Goal: Check status: Check status

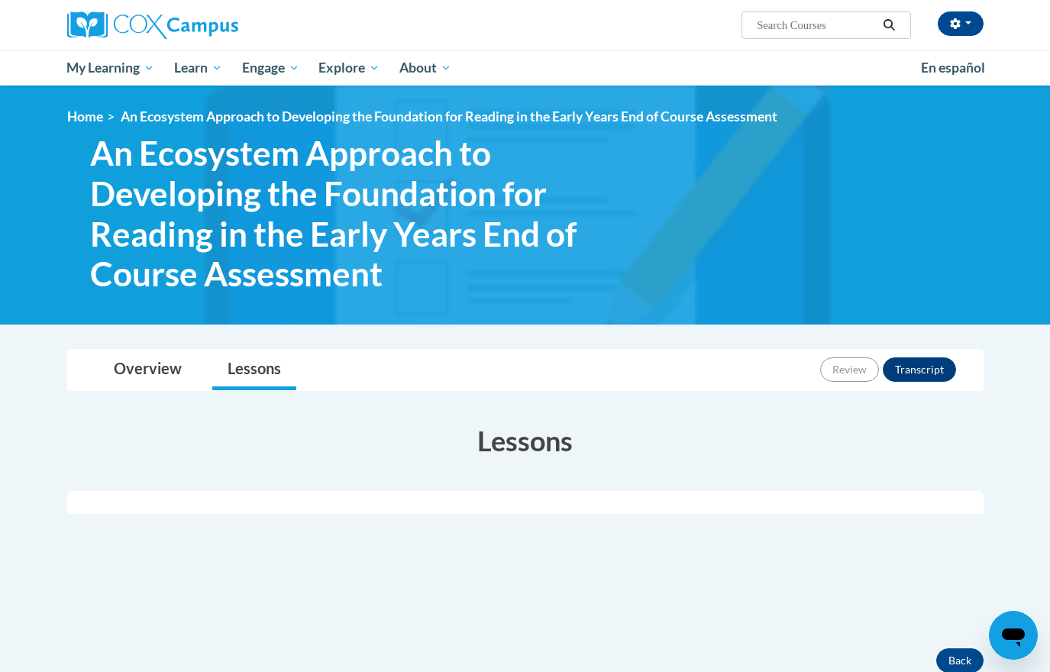
click at [266, 367] on link "Lessons" at bounding box center [254, 370] width 84 height 40
click at [183, 373] on link "Overview" at bounding box center [148, 370] width 99 height 40
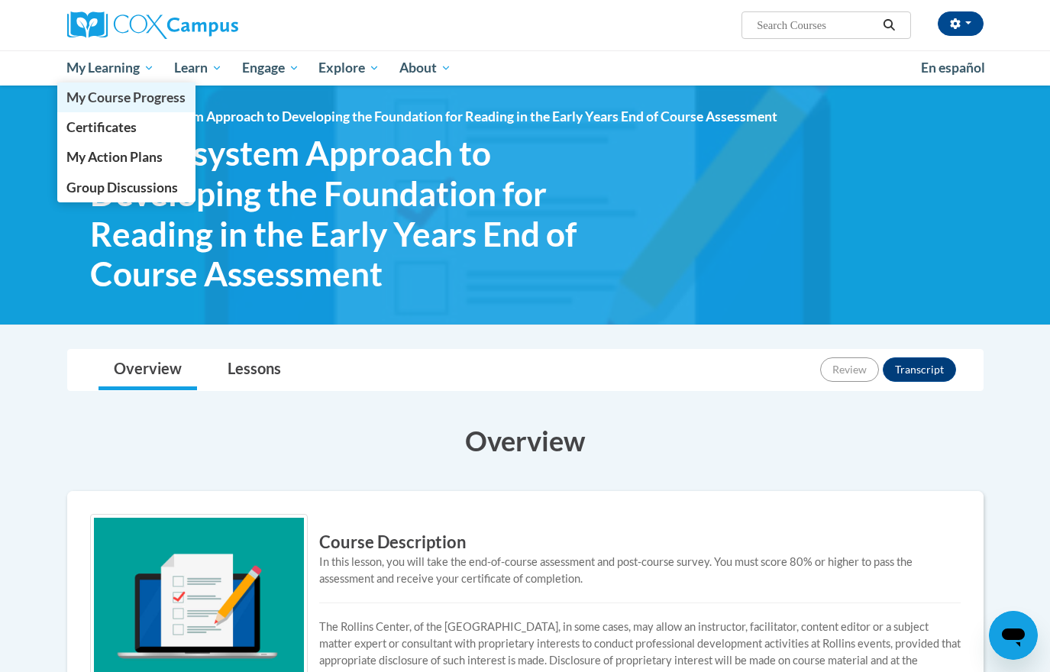
click at [144, 105] on span "My Course Progress" at bounding box center [125, 97] width 119 height 16
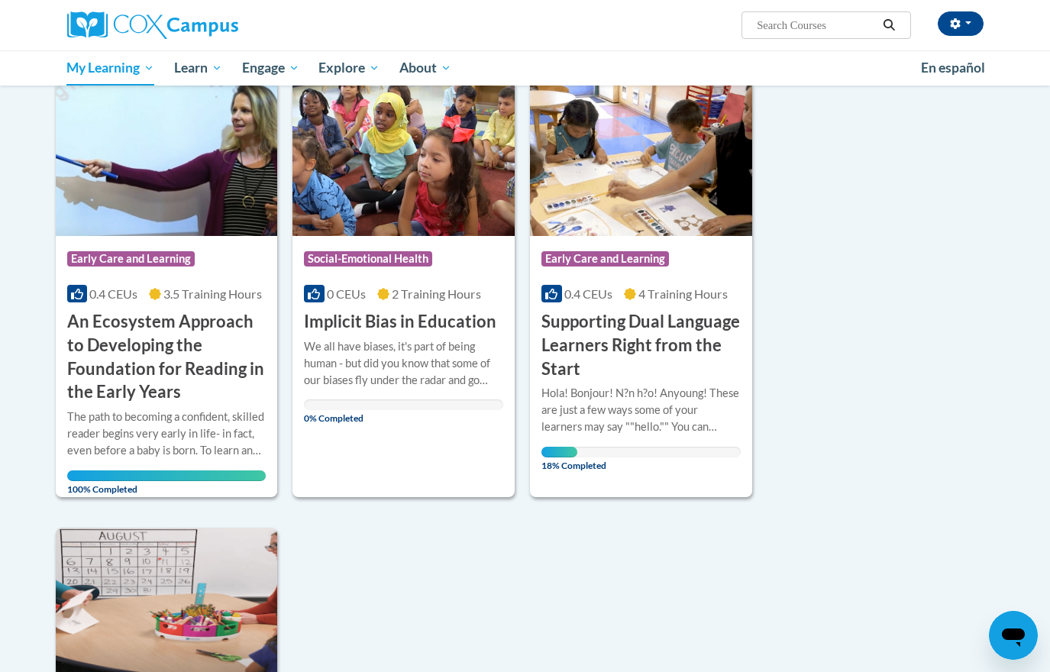
scroll to position [199, 0]
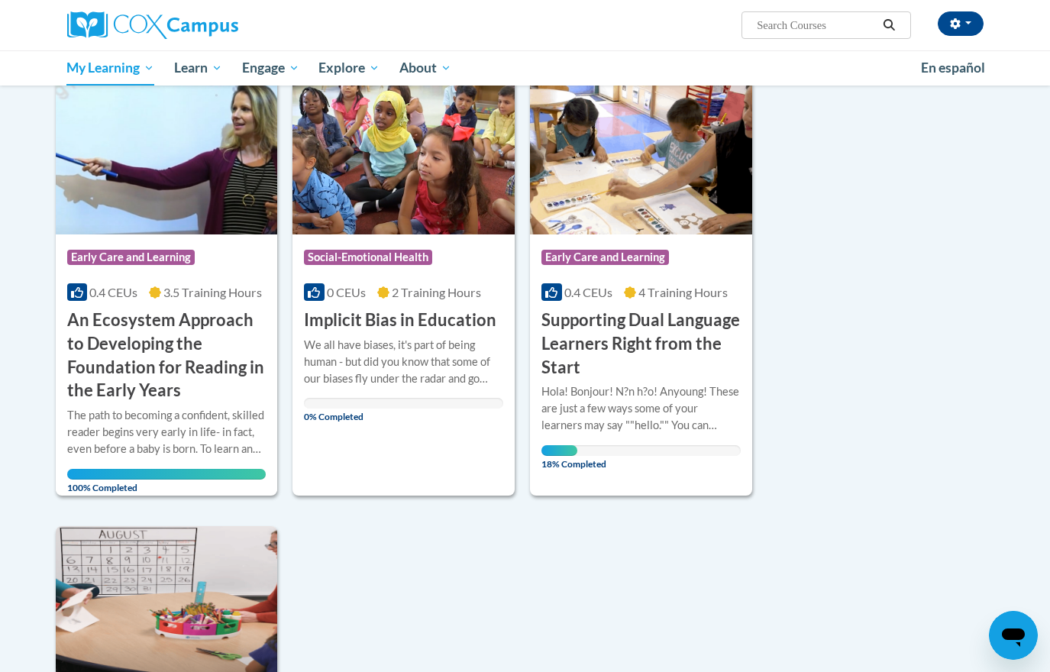
click at [612, 141] on img at bounding box center [641, 157] width 222 height 156
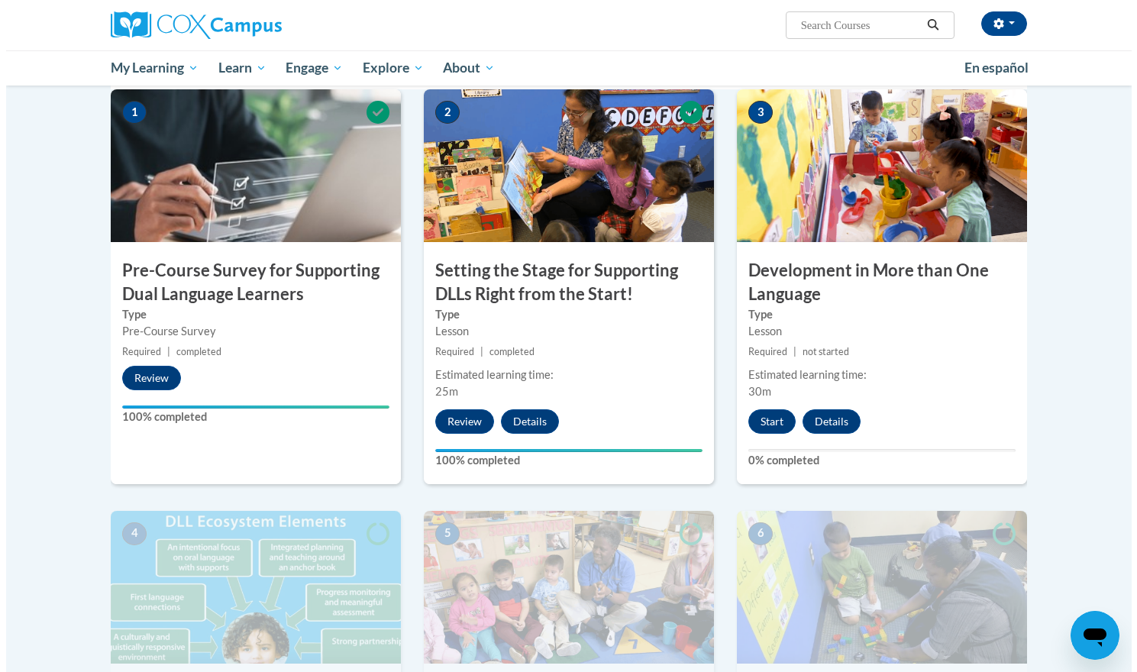
scroll to position [367, 0]
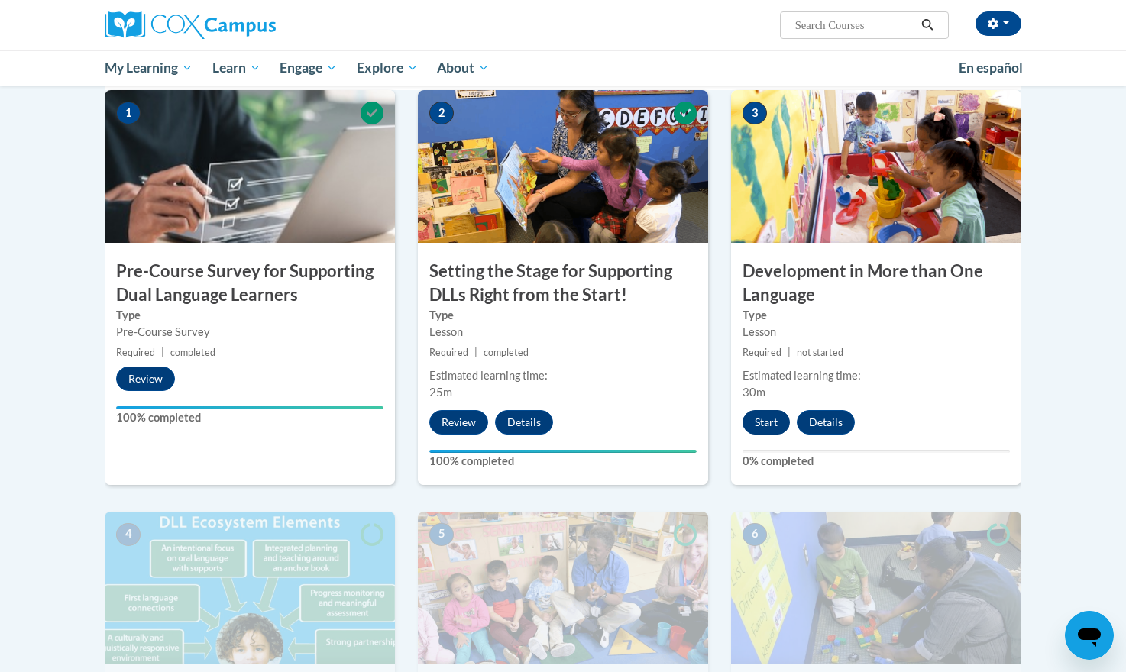
click at [756, 422] on button "Start" at bounding box center [765, 422] width 47 height 24
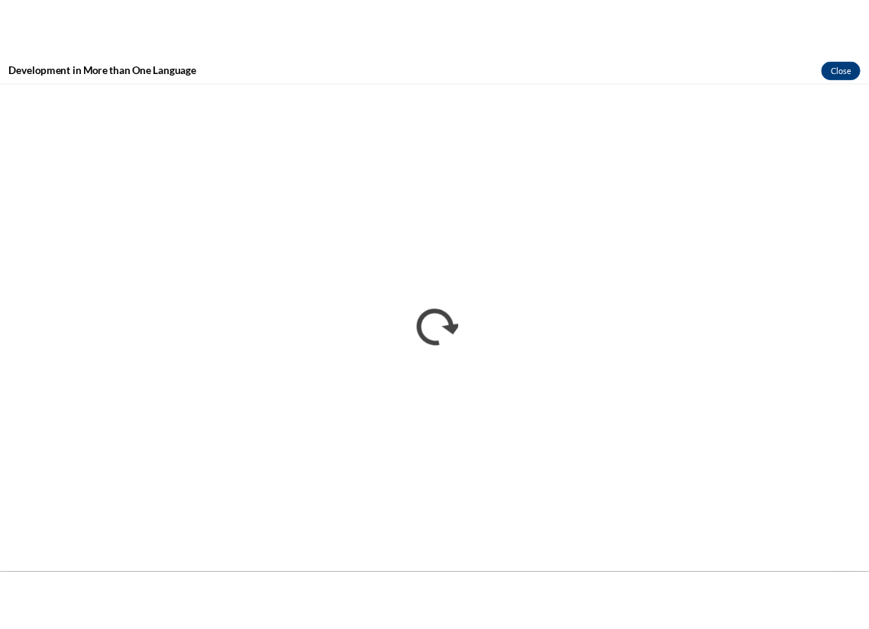
scroll to position [0, 0]
